Goal: Information Seeking & Learning: Learn about a topic

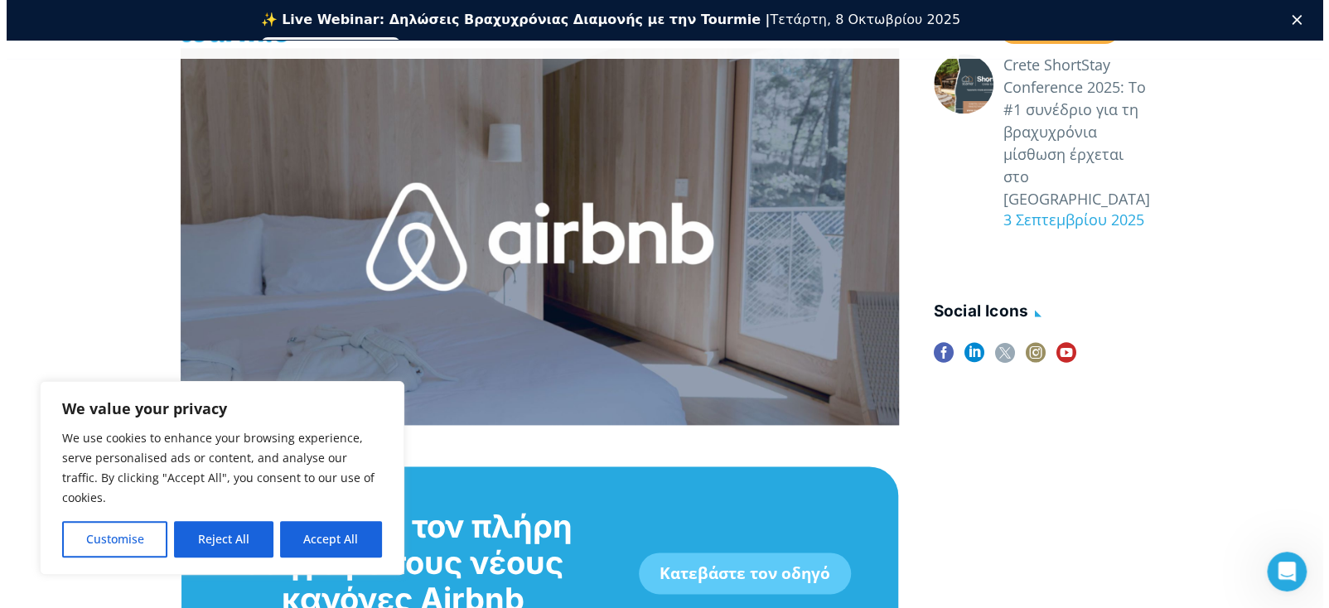
scroll to position [938, 0]
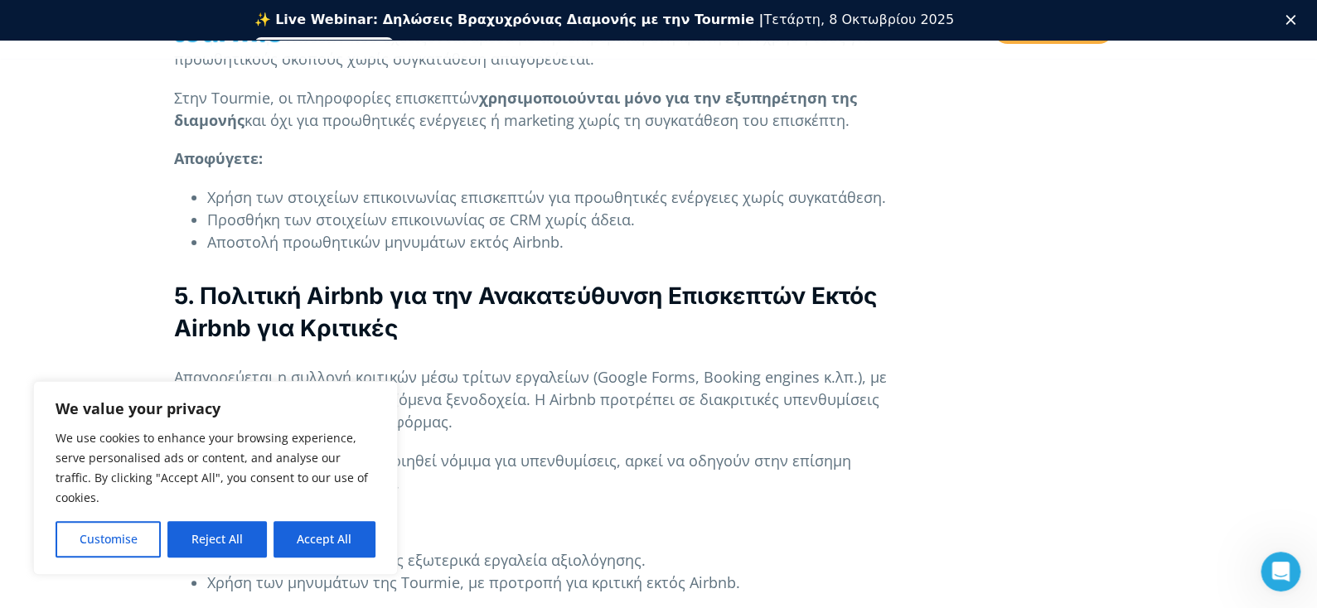
scroll to position [3103, 0]
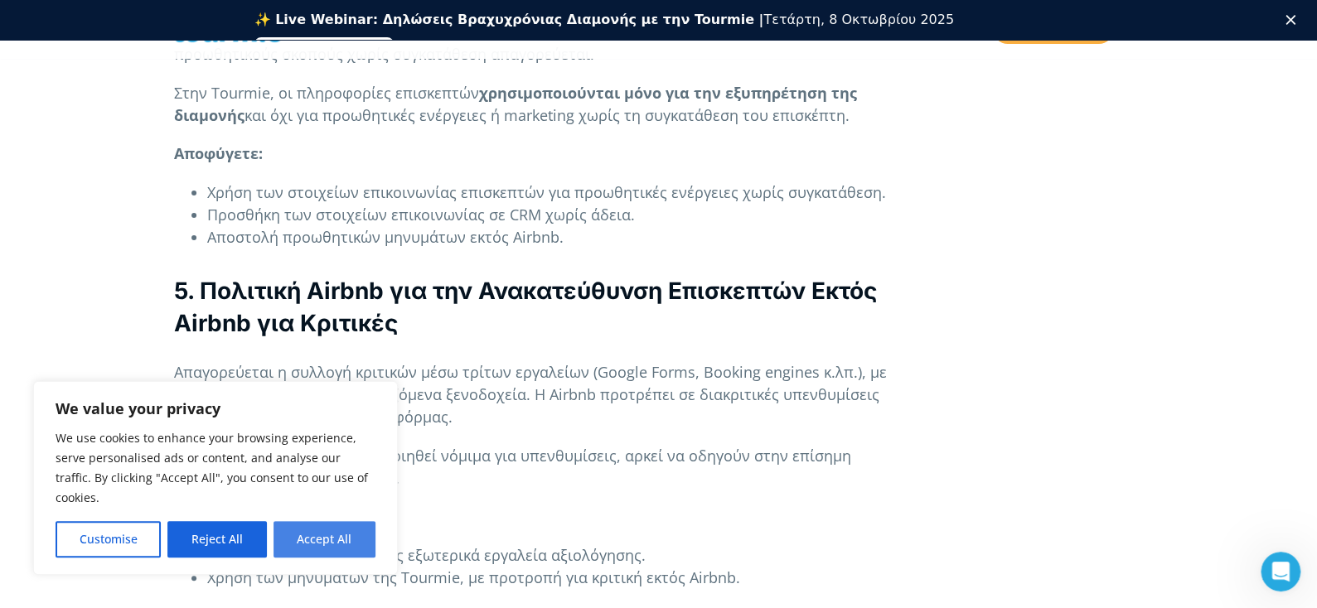
click at [327, 544] on button "Accept All" at bounding box center [325, 539] width 102 height 36
checkbox input "true"
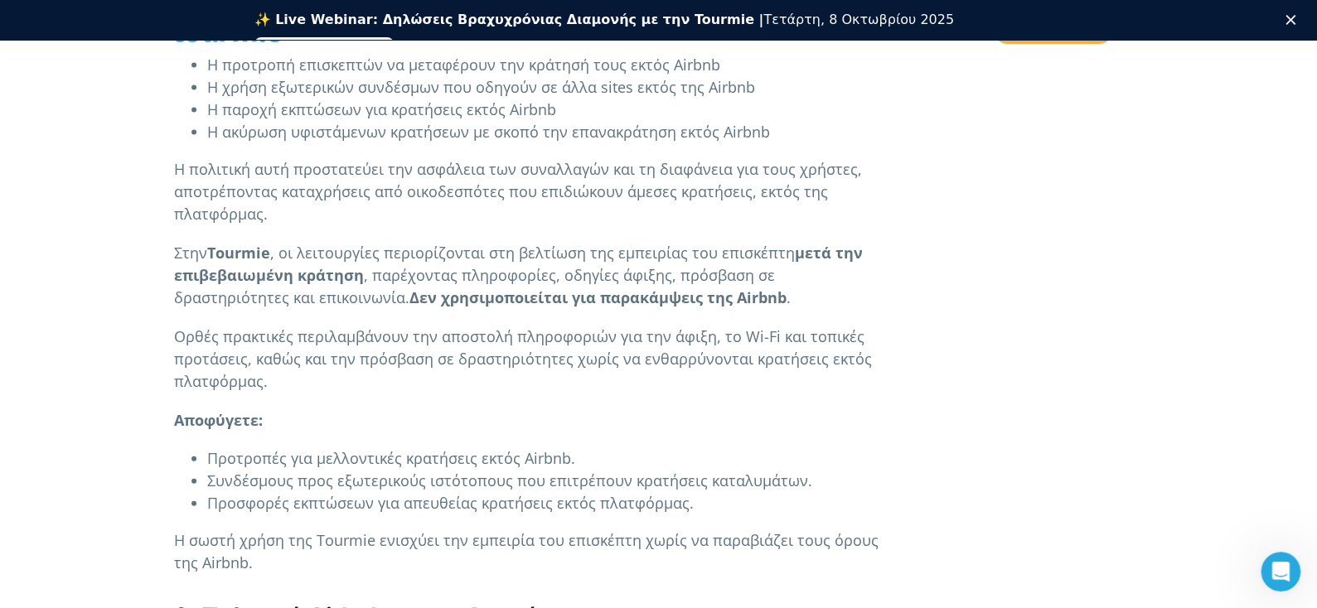
scroll to position [1572, 0]
